Goal: Information Seeking & Learning: Compare options

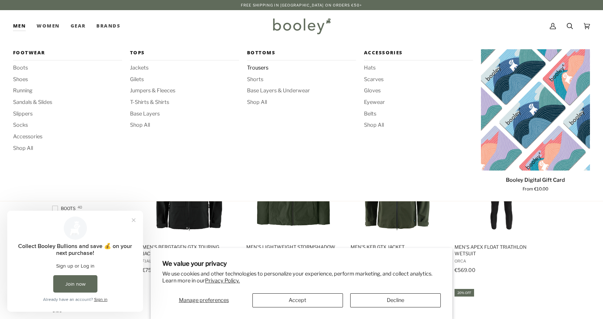
click at [263, 67] on span "Trousers" at bounding box center [301, 68] width 109 height 8
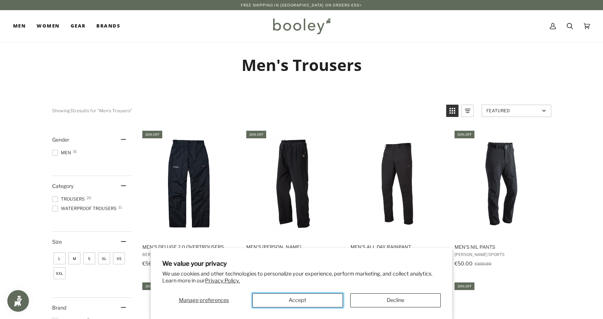
click at [282, 301] on button "Accept" at bounding box center [298, 301] width 91 height 14
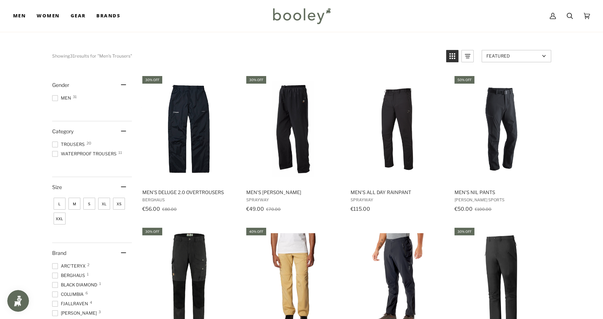
scroll to position [72, 0]
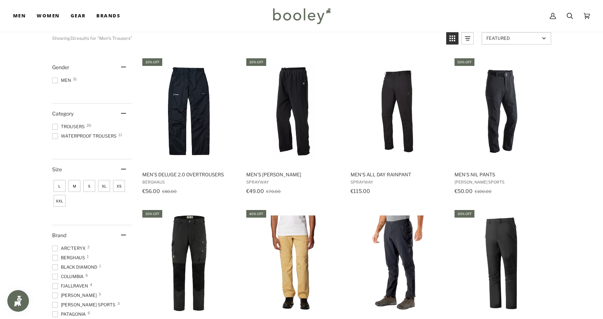
click at [55, 134] on span at bounding box center [55, 136] width 6 height 6
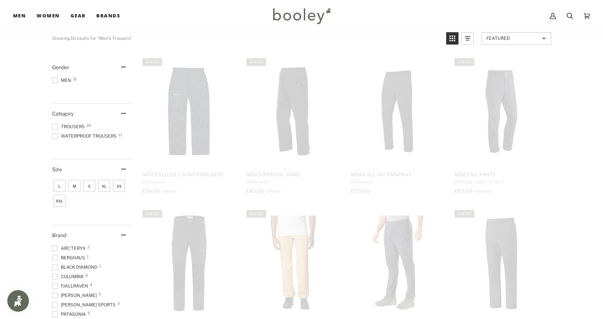
scroll to position [11, 0]
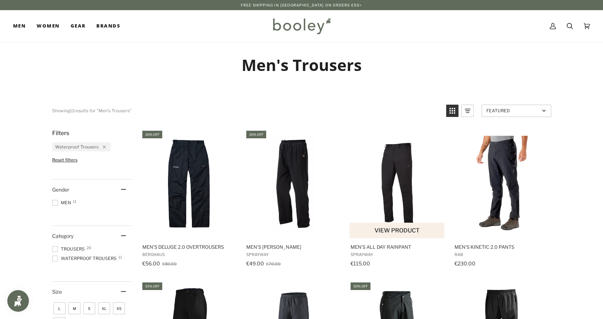
click at [391, 180] on img "Men's All Day Rainpant" at bounding box center [398, 184] width 96 height 96
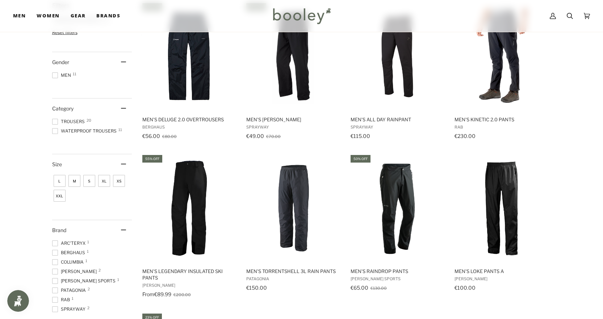
scroll to position [145, 0]
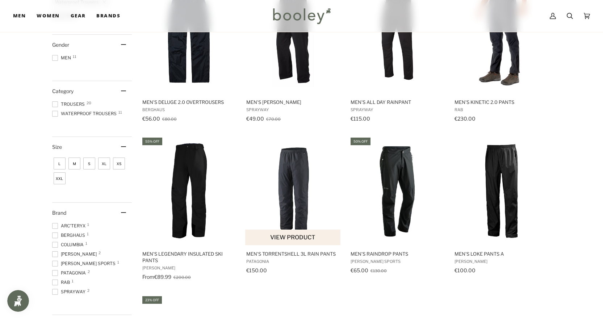
click at [300, 174] on img "Men's Torrentshell 3L Rain Pants" at bounding box center [293, 191] width 96 height 96
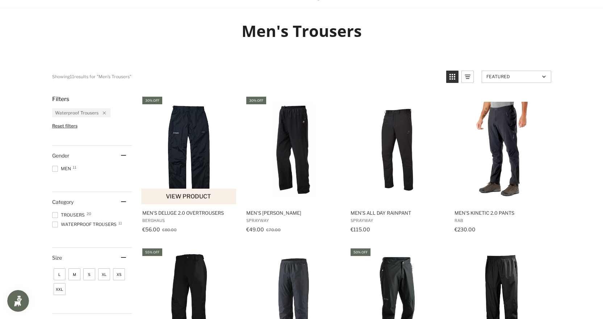
scroll to position [0, 0]
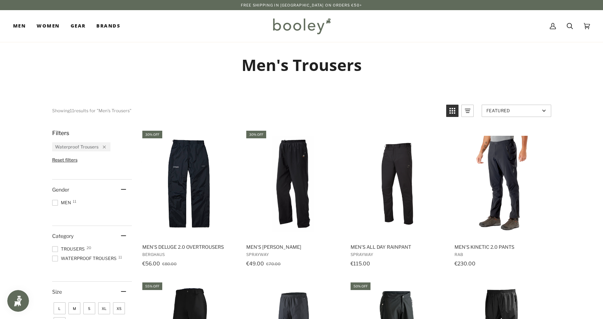
click at [103, 147] on icon "Remove filter: Waterproof Trousers" at bounding box center [104, 147] width 3 height 3
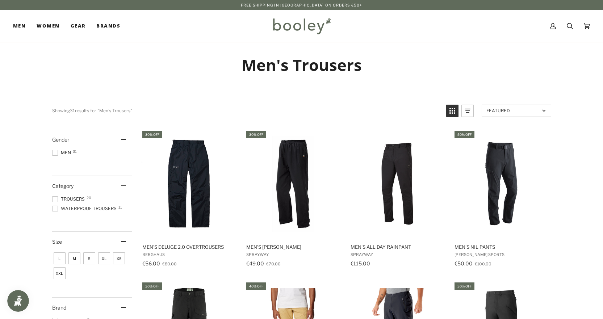
click at [55, 199] on span at bounding box center [55, 199] width 6 height 6
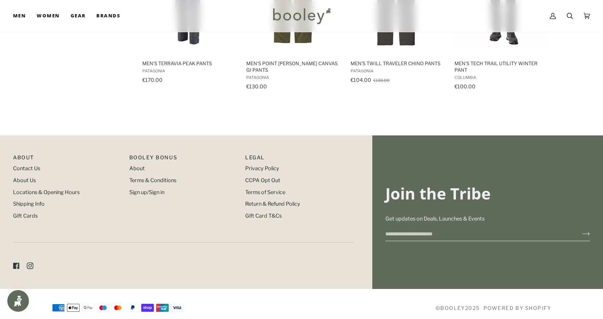
scroll to position [819, 0]
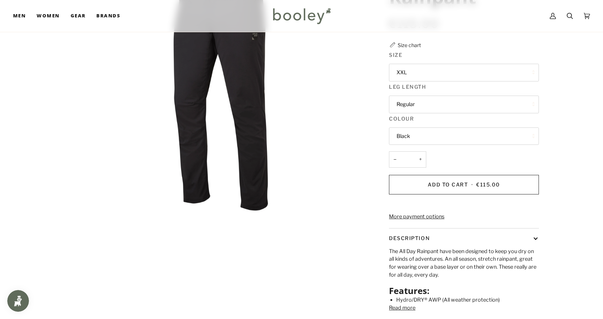
scroll to position [109, 0]
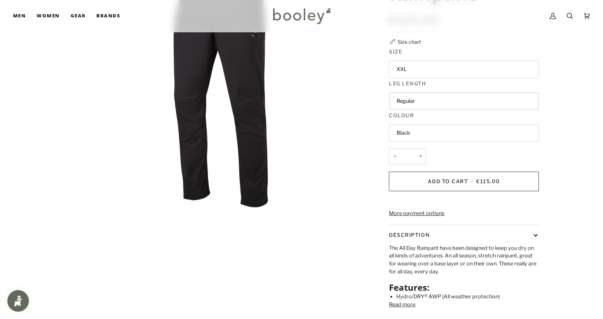
click at [411, 97] on button "Regular" at bounding box center [464, 101] width 150 height 18
click at [323, 104] on img "Sprayway Men's All Day Rainpant Black - Booley Galway" at bounding box center [221, 85] width 287 height 287
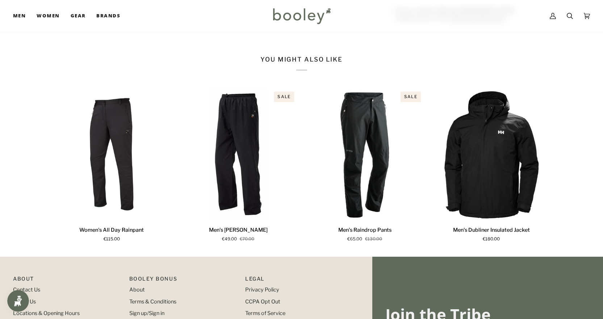
scroll to position [435, 0]
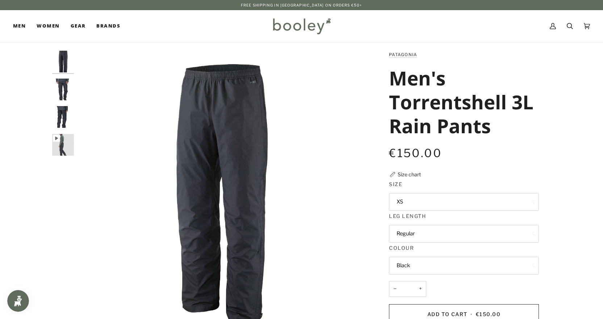
click at [431, 203] on button "XS" at bounding box center [464, 202] width 150 height 18
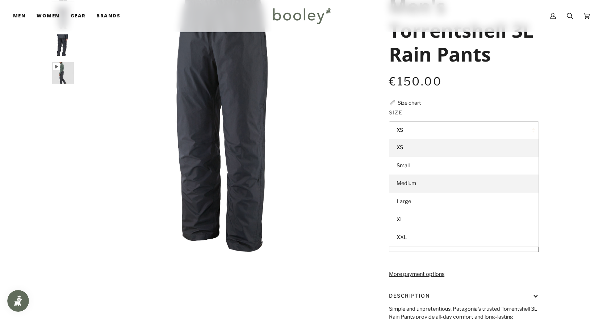
scroll to position [72, 0]
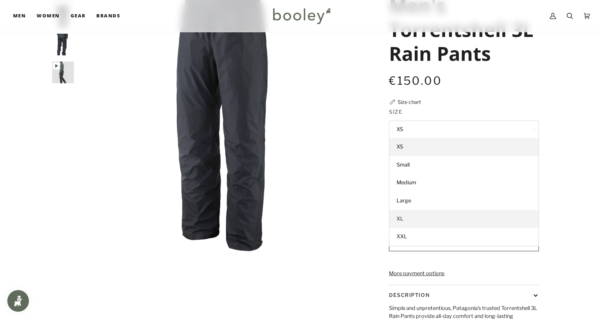
click at [416, 215] on link "XL" at bounding box center [464, 219] width 149 height 18
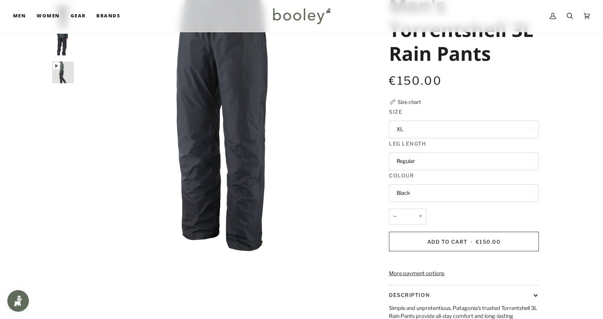
click at [405, 127] on button "XL" at bounding box center [464, 130] width 150 height 18
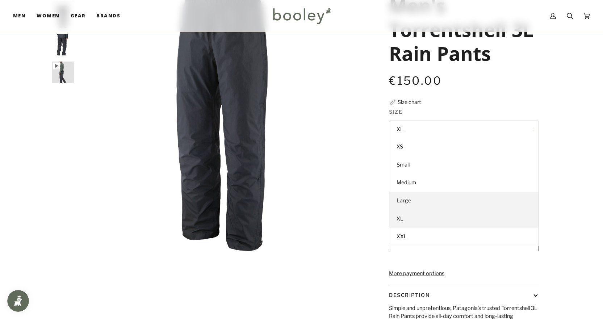
click at [412, 202] on link "Large" at bounding box center [464, 201] width 149 height 18
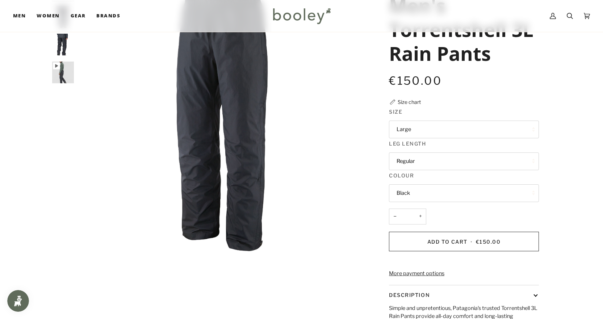
click at [420, 165] on button "Regular" at bounding box center [464, 162] width 150 height 18
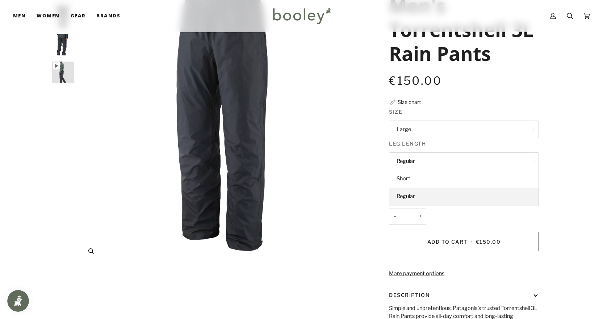
click at [342, 155] on img "Patagonia Men's Torrentshell 3L Rain Pants Black - Booley Galway" at bounding box center [221, 121] width 287 height 287
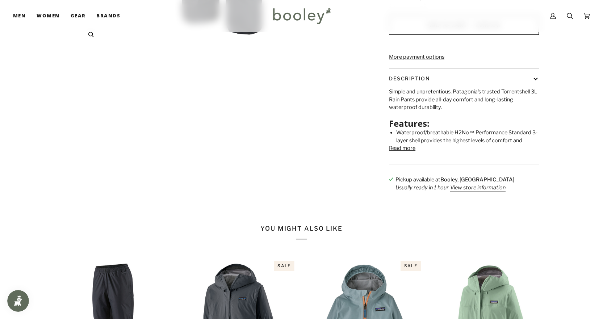
scroll to position [290, 0]
click at [392, 152] on button "Read more" at bounding box center [402, 148] width 26 height 8
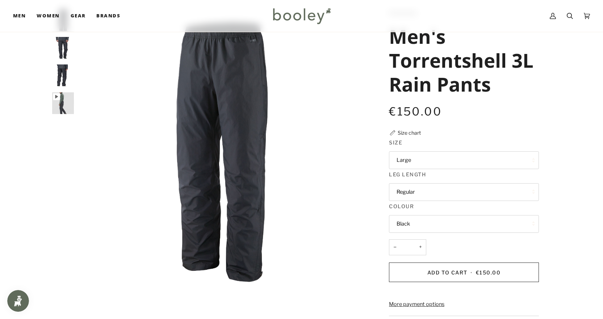
scroll to position [0, 0]
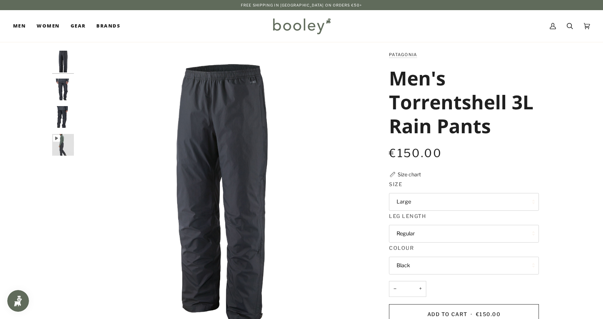
drag, startPoint x: 468, startPoint y: 127, endPoint x: 387, endPoint y: 85, distance: 91.6
copy h1 "Men's Torrentshell 3L Rain Pants"
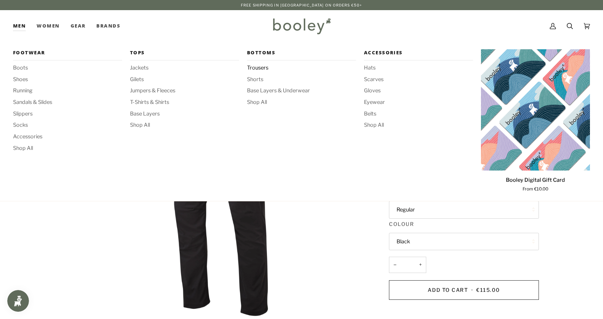
click at [260, 66] on span "Trousers" at bounding box center [301, 68] width 109 height 8
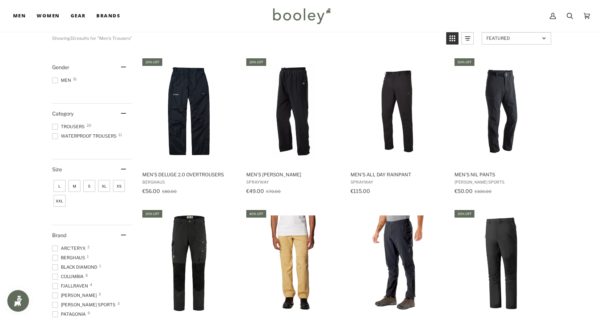
click at [53, 138] on span at bounding box center [55, 136] width 6 height 6
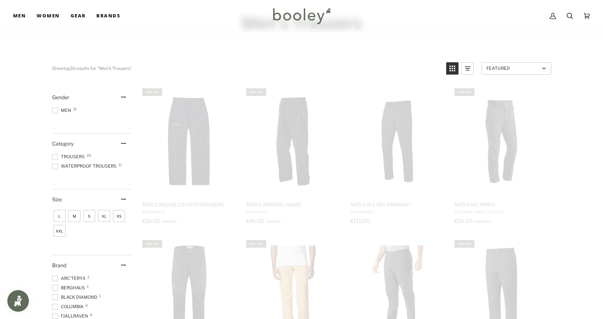
scroll to position [1, 0]
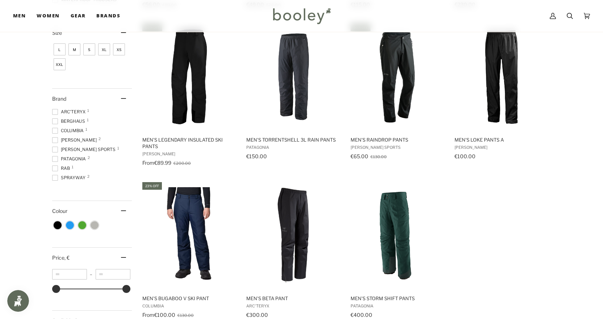
scroll to position [217, 0]
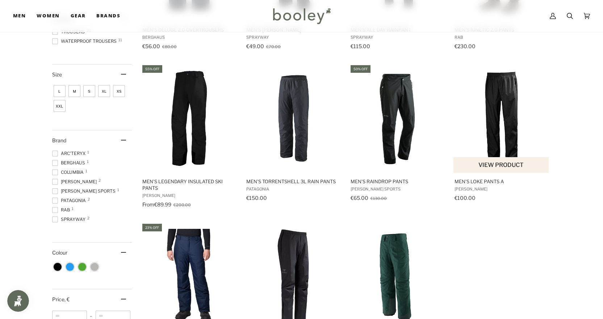
click at [514, 112] on img "Men's Loke Pants A" at bounding box center [502, 119] width 96 height 96
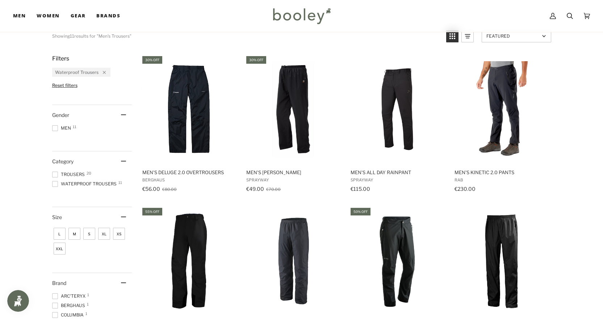
scroll to position [72, 0]
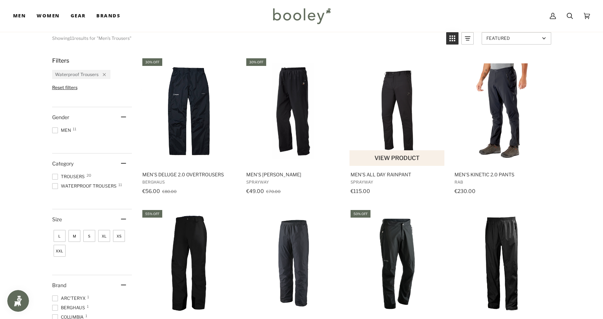
click at [397, 109] on img "Men's All Day Rainpant" at bounding box center [398, 111] width 96 height 96
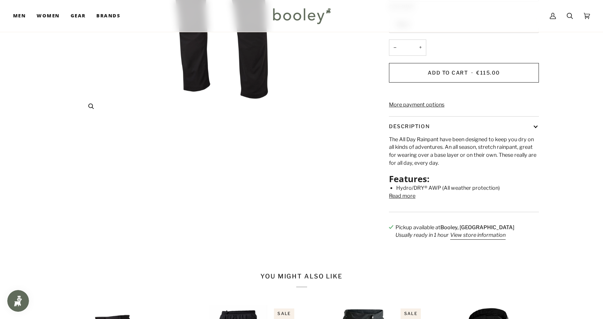
scroll to position [399, 0]
